Goal: Transaction & Acquisition: Purchase product/service

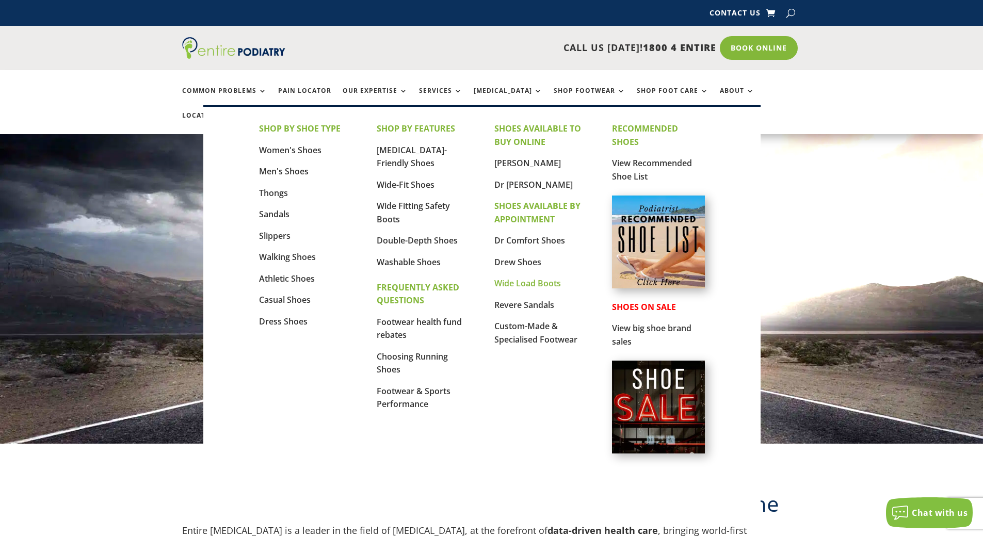
click at [517, 285] on link "Wide Load Boots" at bounding box center [527, 283] width 67 height 11
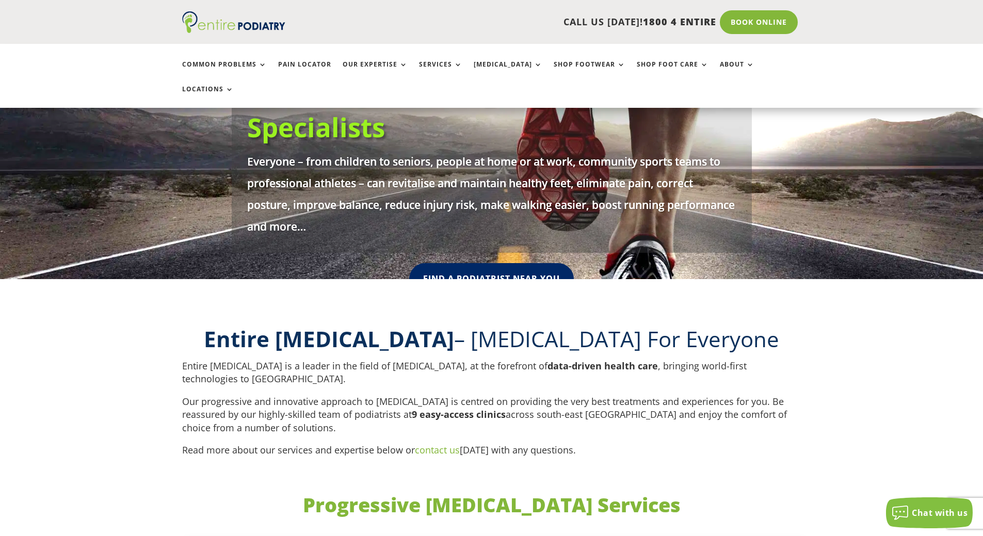
scroll to position [165, 0]
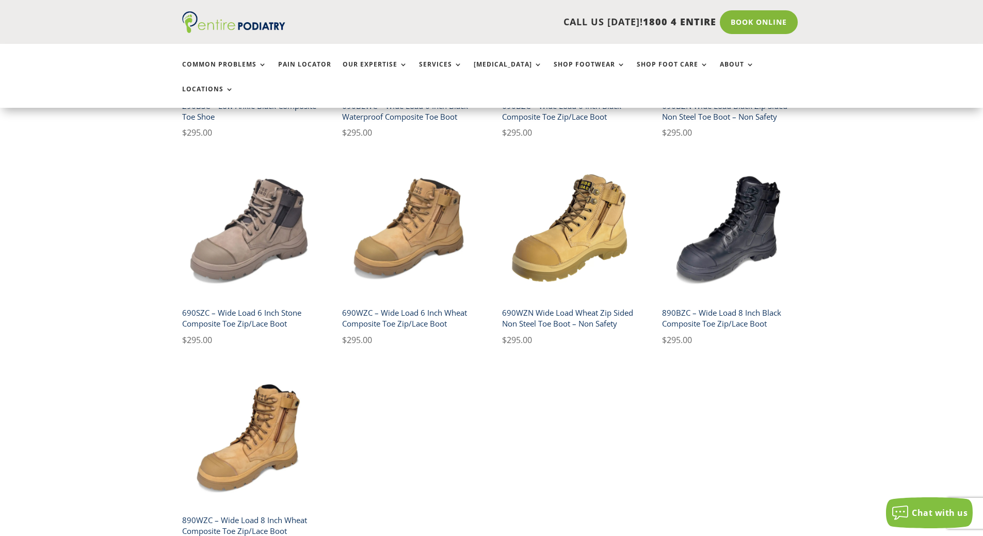
scroll to position [454, 0]
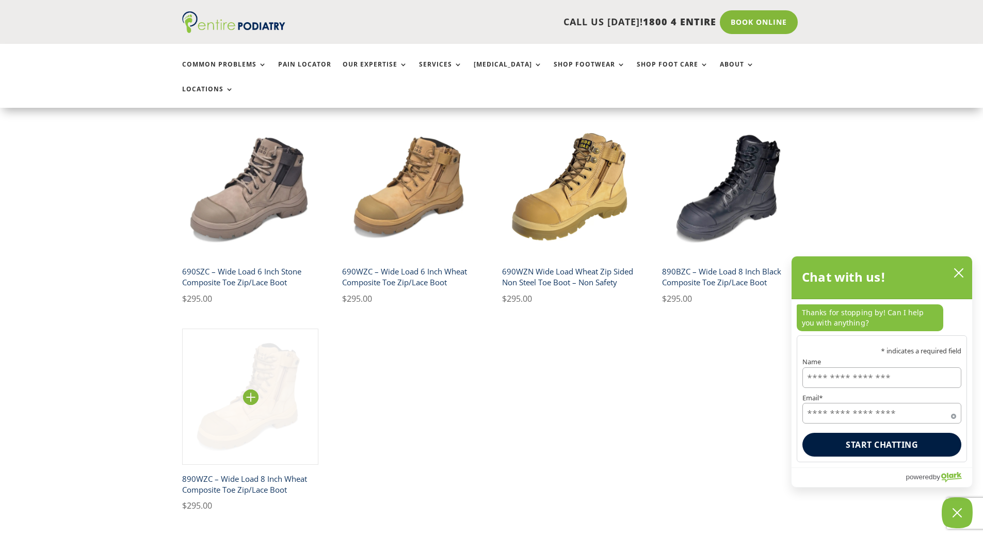
click at [271, 401] on img at bounding box center [250, 397] width 137 height 137
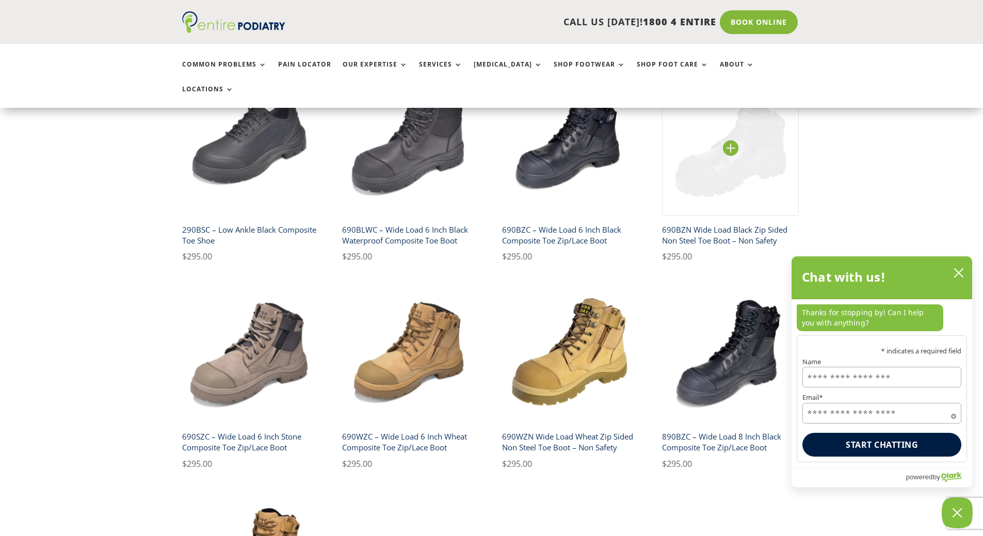
scroll to position [165, 0]
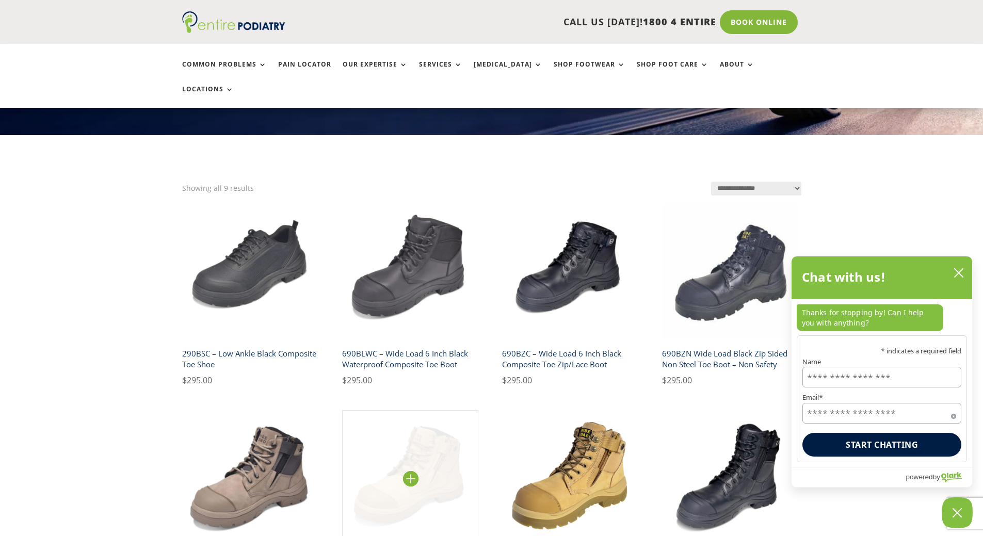
click at [409, 445] on img at bounding box center [410, 478] width 137 height 137
click at [409, 464] on img at bounding box center [410, 478] width 137 height 137
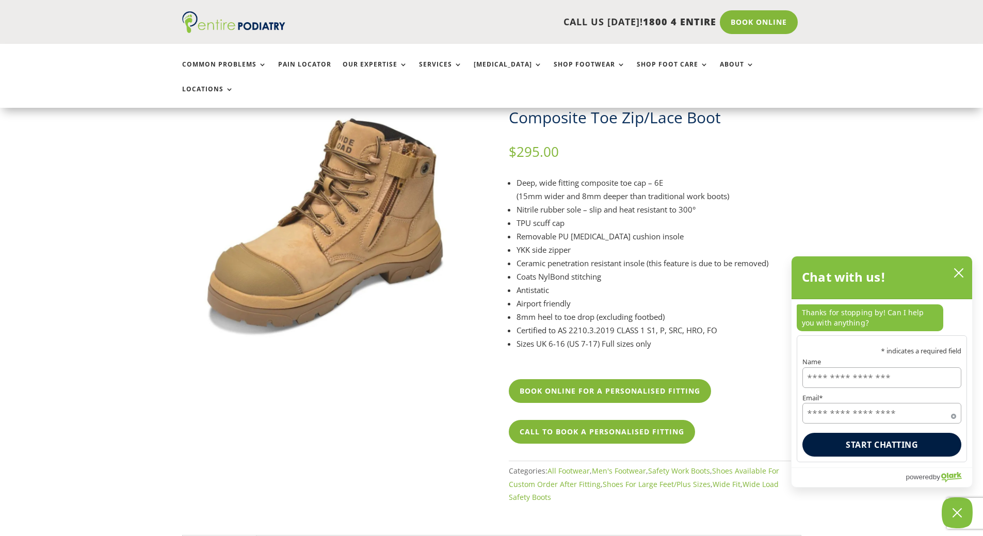
scroll to position [83, 0]
